Goal: Information Seeking & Learning: Find specific page/section

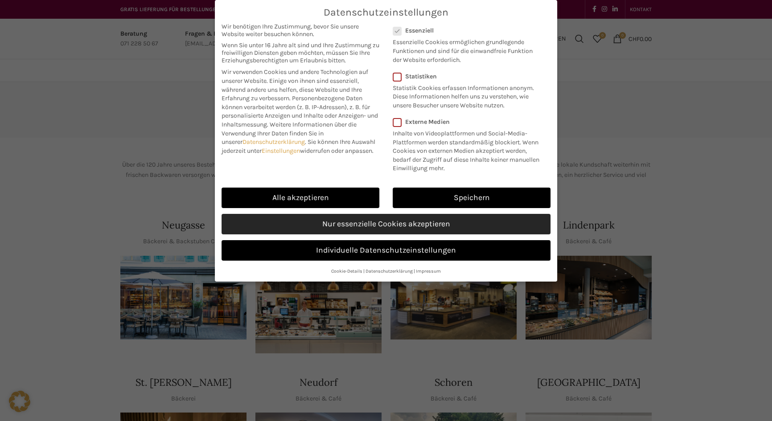
click at [349, 234] on link "Nur essenzielle Cookies akzeptieren" at bounding box center [385, 224] width 329 height 21
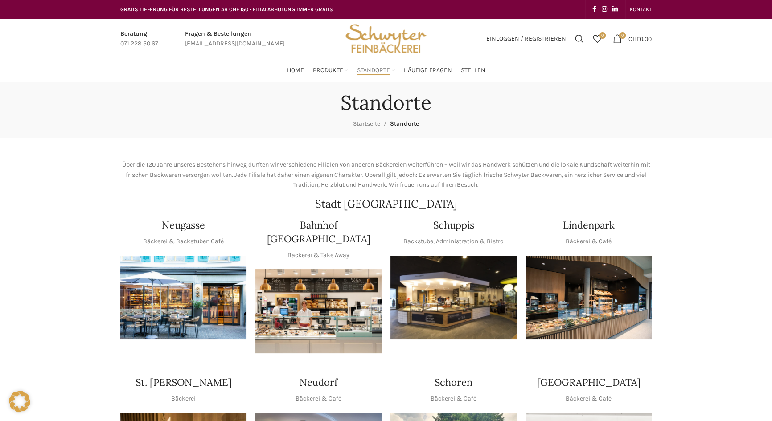
click at [463, 315] on img "1 / 1" at bounding box center [453, 298] width 126 height 84
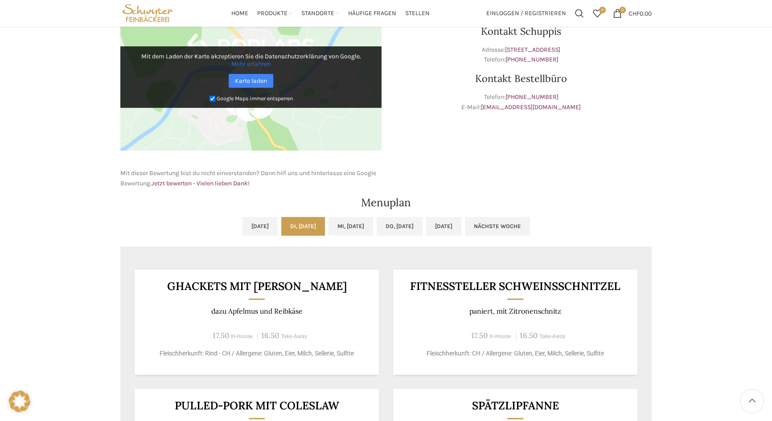
scroll to position [243, 0]
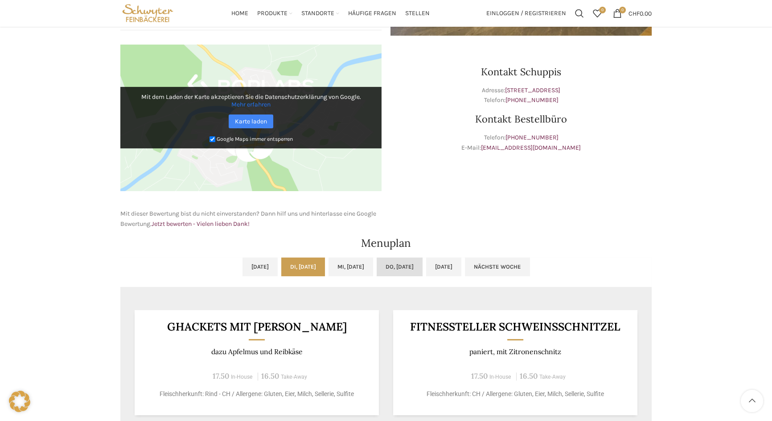
click at [405, 267] on link "Do, 28.08.2025" at bounding box center [400, 267] width 46 height 19
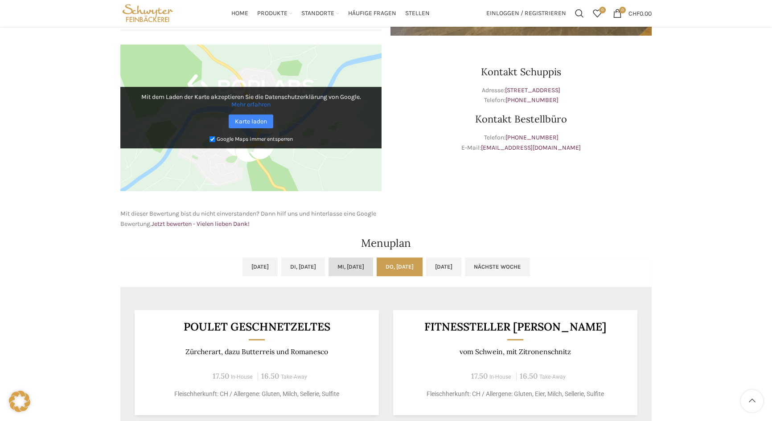
click at [361, 263] on link "Mi, 27.08.2025" at bounding box center [350, 267] width 45 height 19
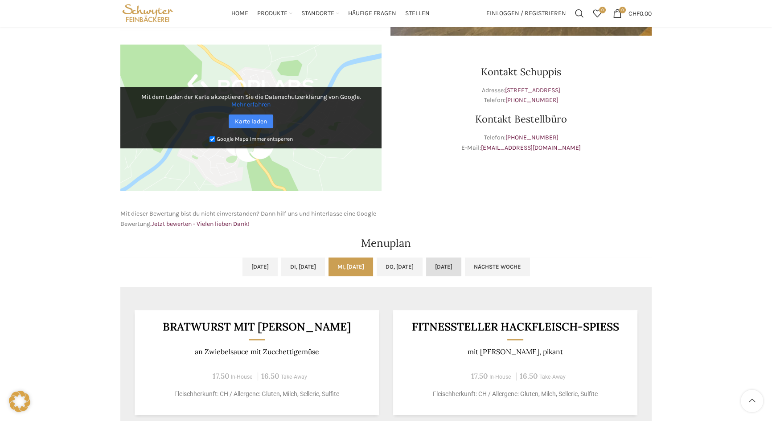
click at [461, 262] on link "Fr, 29.08.2025" at bounding box center [443, 267] width 35 height 19
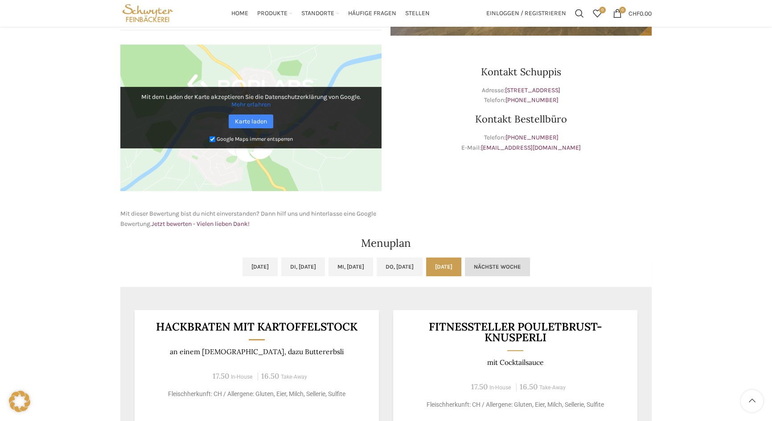
click at [530, 267] on link "Nächste Woche" at bounding box center [497, 267] width 65 height 19
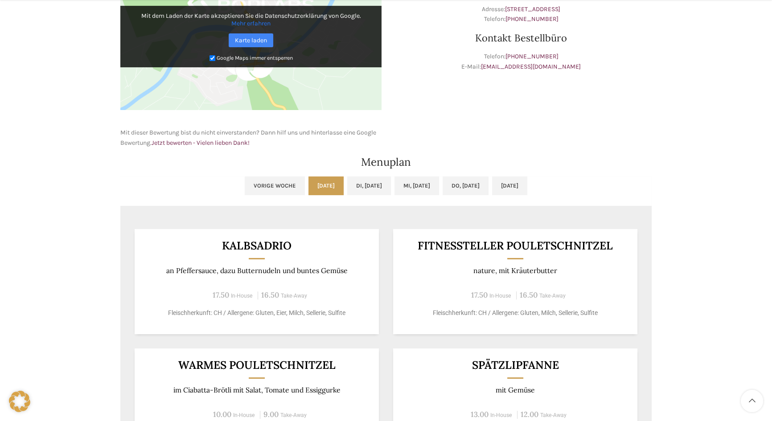
scroll to position [365, 0]
